Goal: Transaction & Acquisition: Download file/media

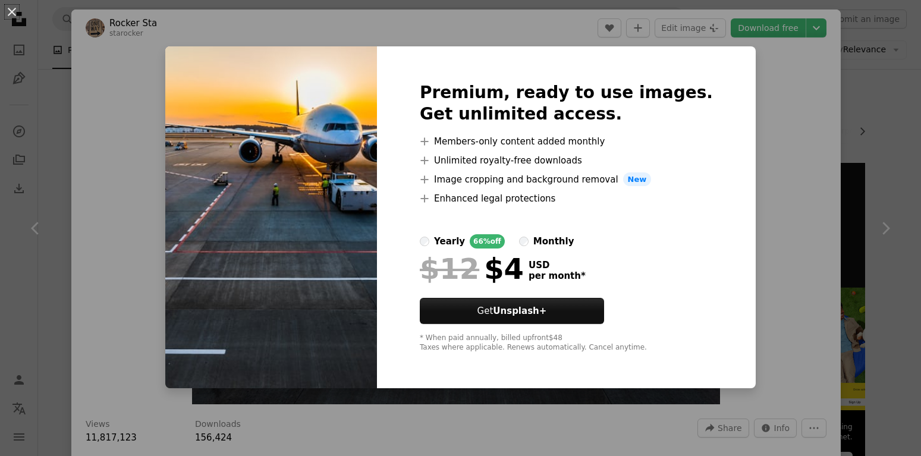
click at [789, 126] on div "An X shape Premium, ready to use images. Get unlimited access. A plus sign Memb…" at bounding box center [460, 228] width 921 height 456
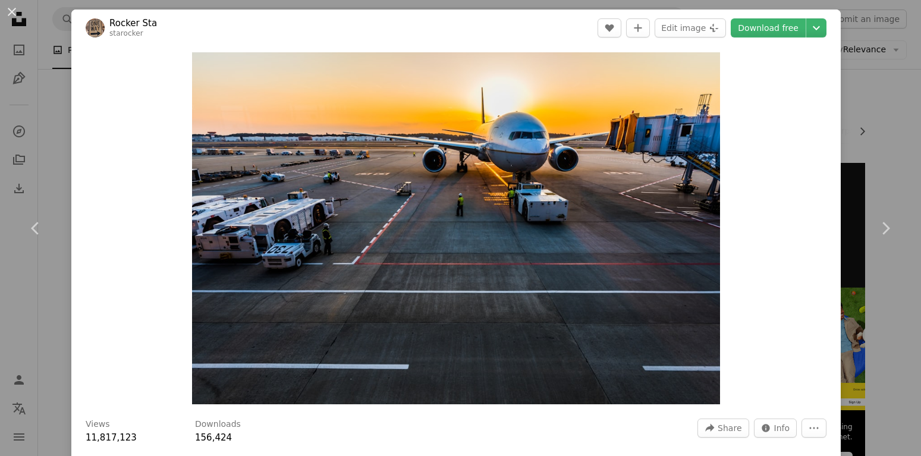
scroll to position [143, 0]
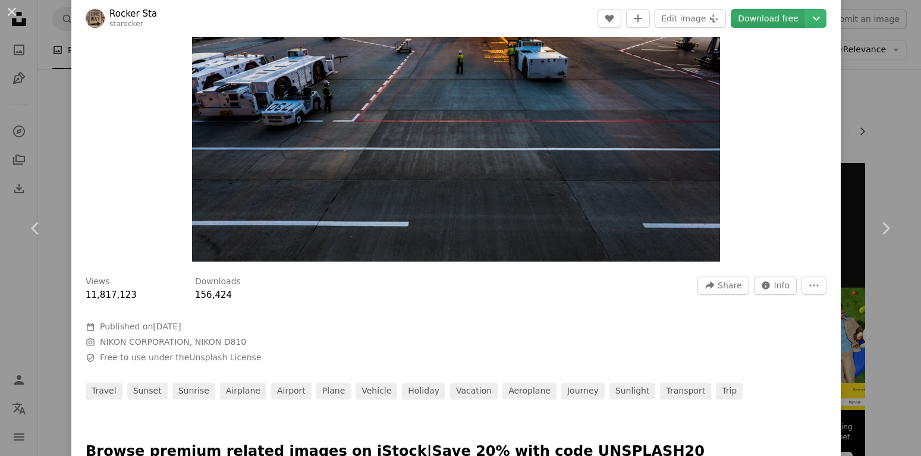
click at [784, 21] on link "Download free" at bounding box center [768, 18] width 75 height 19
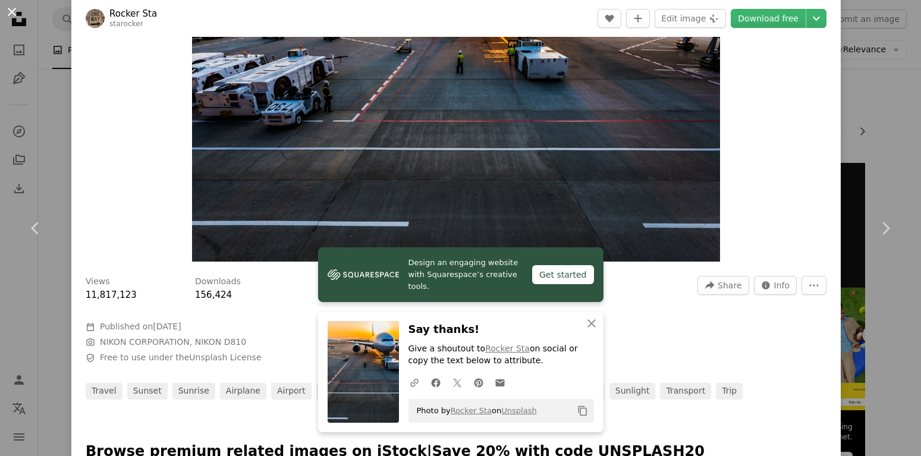
click at [17, 12] on button "An X shape" at bounding box center [12, 12] width 14 height 14
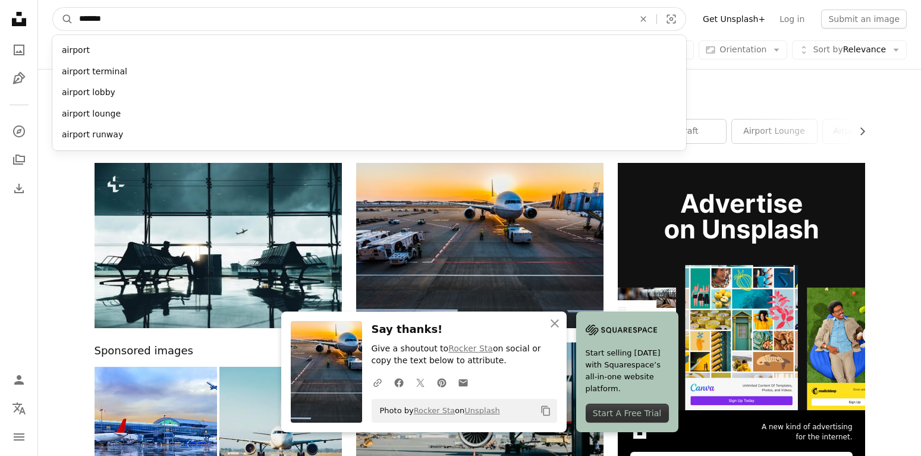
drag, startPoint x: 143, startPoint y: 17, endPoint x: 32, endPoint y: 21, distance: 111.9
click at [73, 21] on input "*******" at bounding box center [351, 19] width 557 height 23
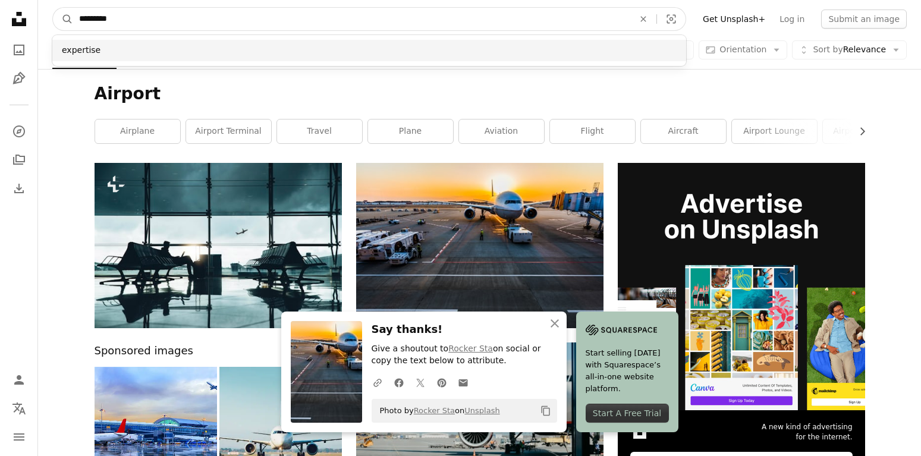
type input "*********"
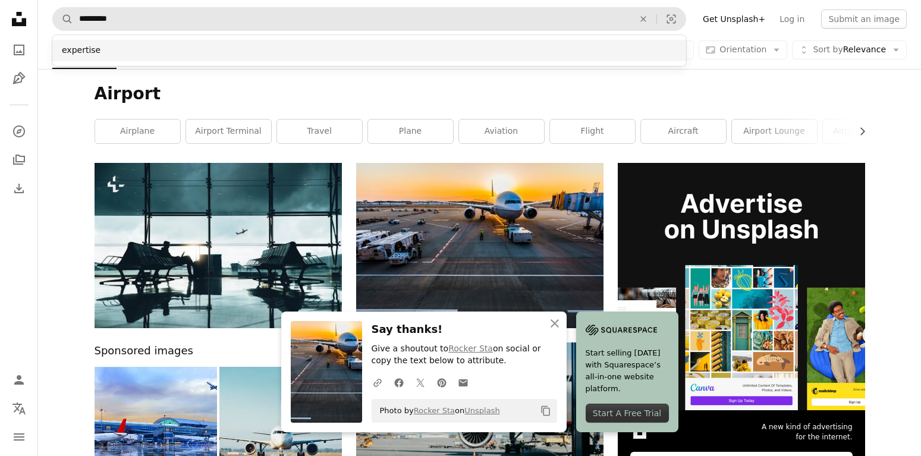
click at [84, 49] on div "expertise" at bounding box center [369, 50] width 634 height 21
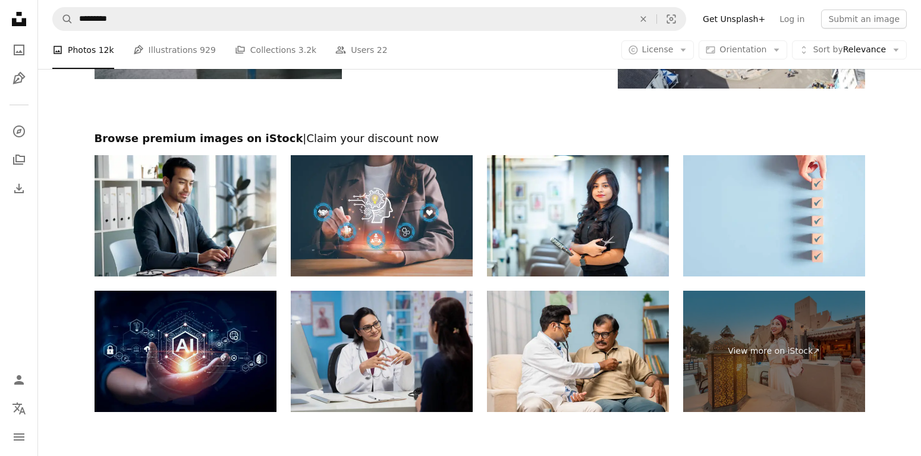
scroll to position [1877, 0]
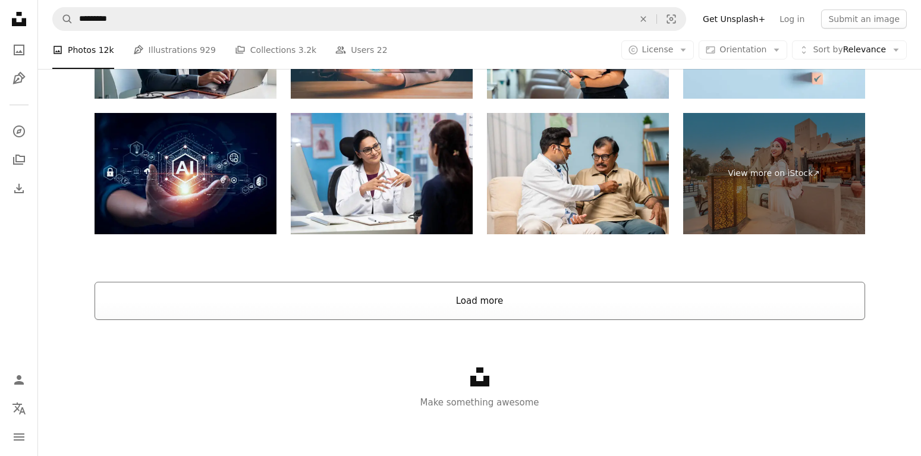
click at [459, 296] on button "Load more" at bounding box center [480, 301] width 771 height 38
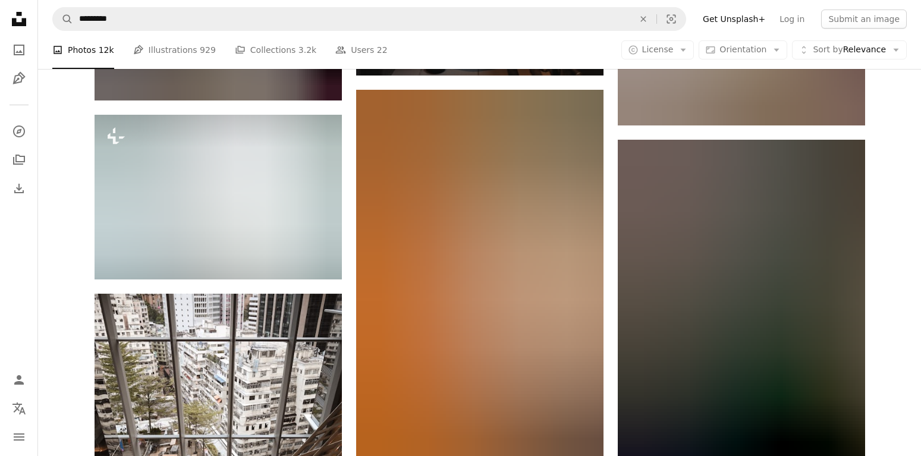
scroll to position [9797, 0]
